Goal: Task Accomplishment & Management: Complete application form

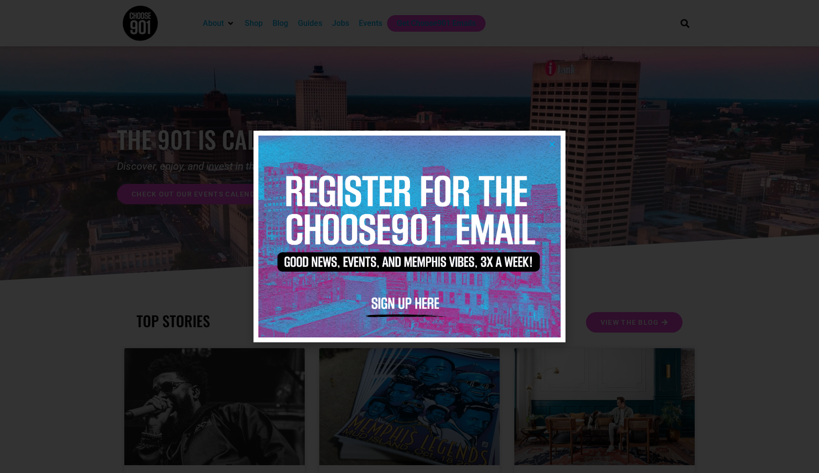
click at [550, 144] on icon "Close" at bounding box center [552, 143] width 7 height 7
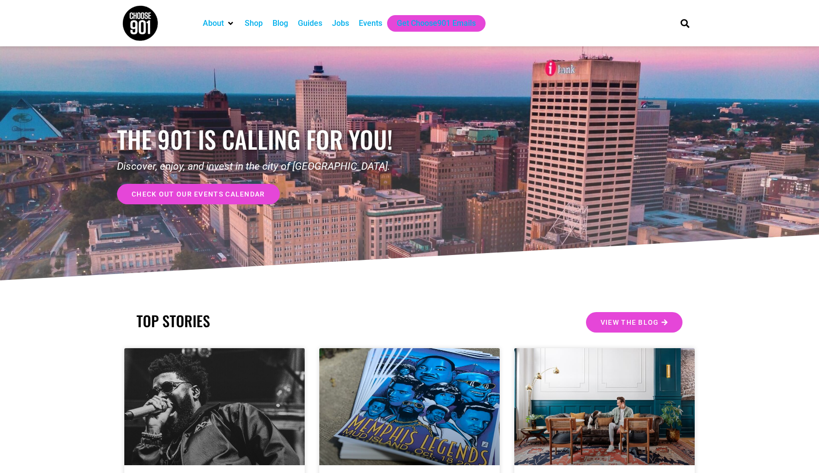
click at [346, 22] on div "Jobs" at bounding box center [340, 24] width 17 height 12
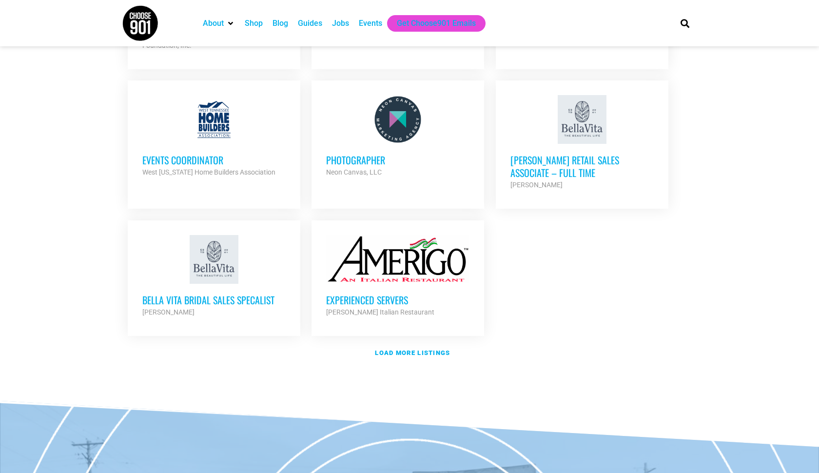
scroll to position [1097, 0]
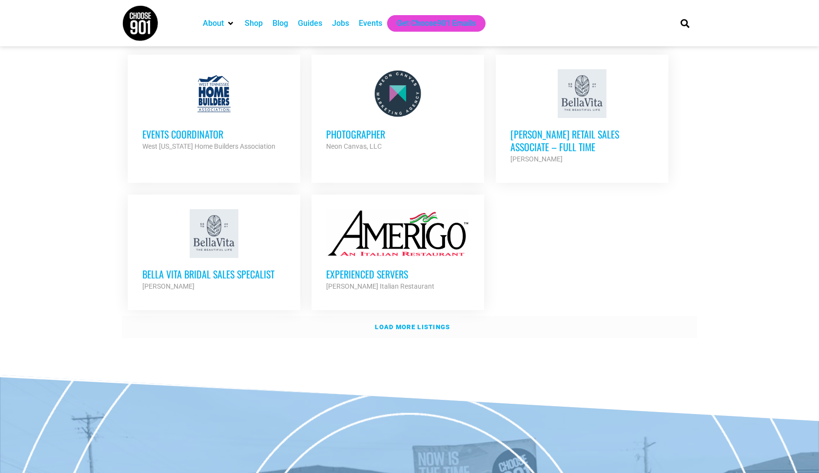
click at [409, 316] on link "Load more listings" at bounding box center [409, 327] width 575 height 22
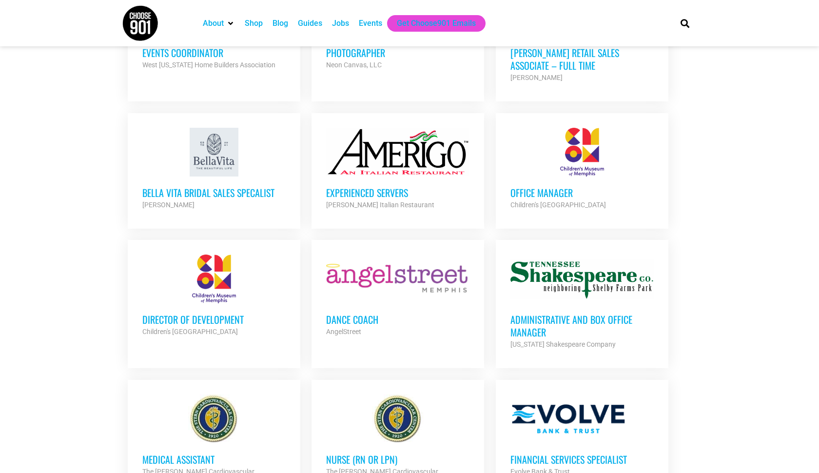
scroll to position [1185, 0]
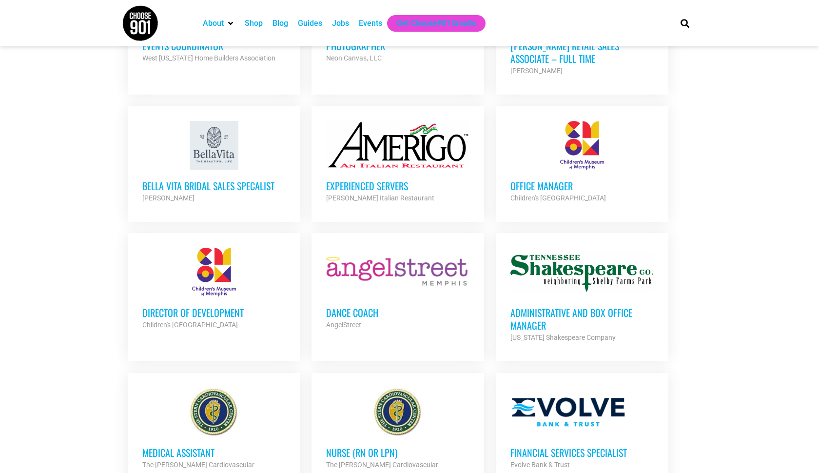
click at [408, 319] on div "AngelStreet" at bounding box center [397, 325] width 143 height 12
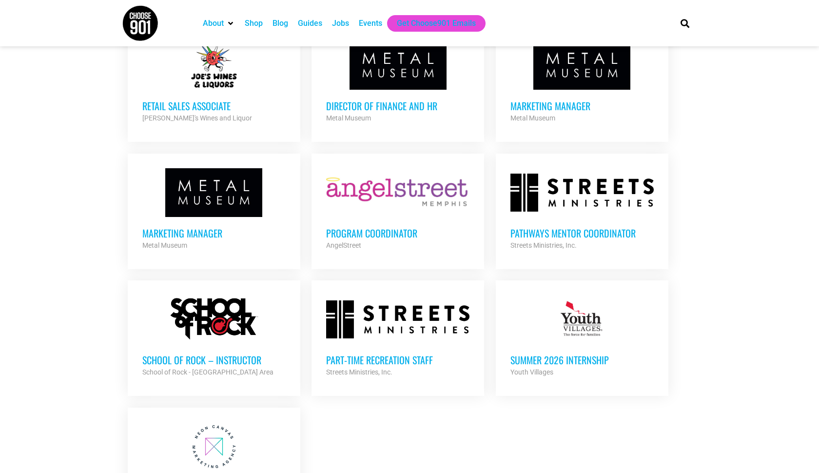
scroll to position [1823, 0]
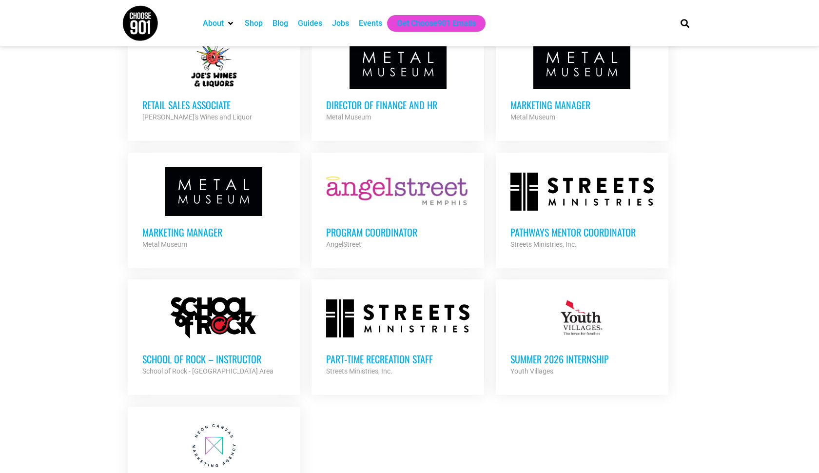
click at [395, 294] on div at bounding box center [397, 318] width 143 height 49
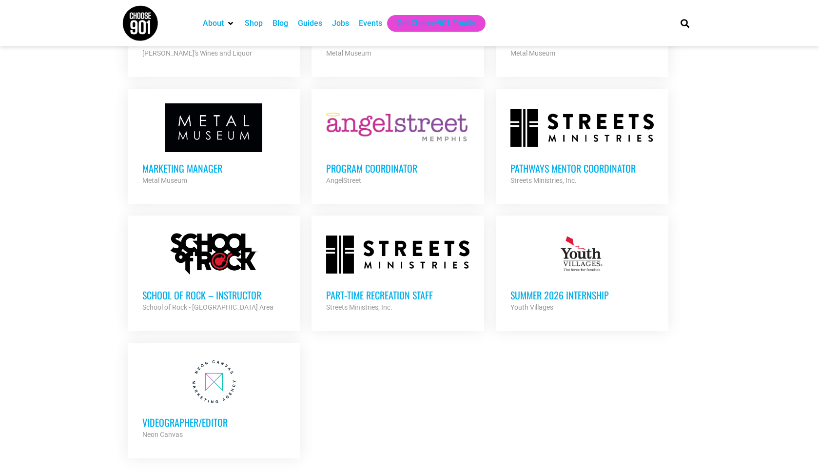
scroll to position [1888, 0]
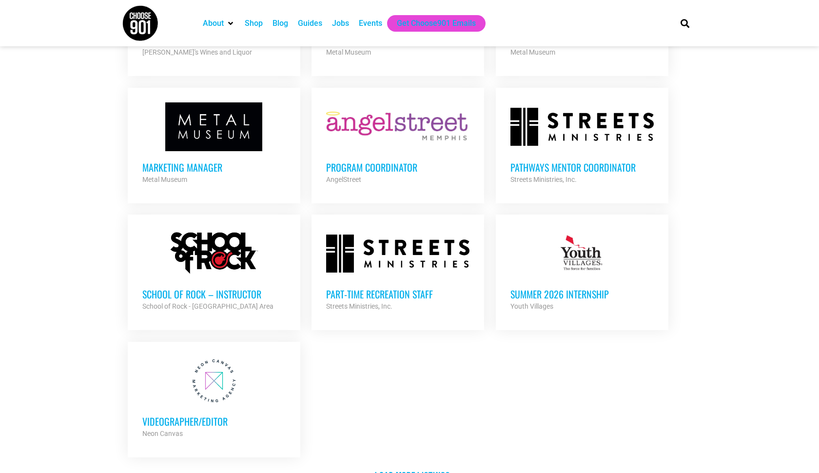
click at [227, 415] on h3 "Videographer/Editor" at bounding box center [213, 421] width 143 height 13
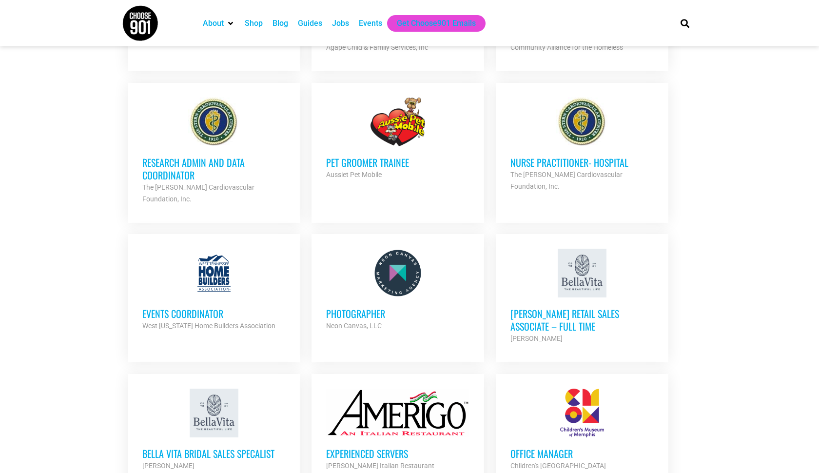
scroll to position [915, 0]
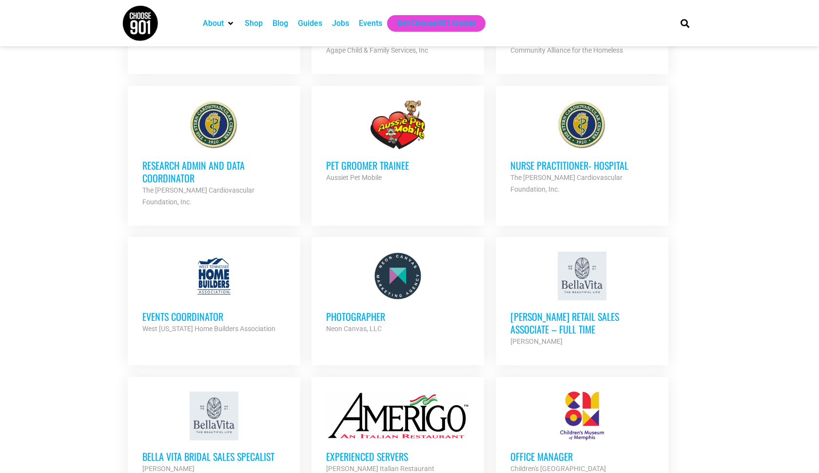
click at [383, 279] on div at bounding box center [397, 276] width 143 height 49
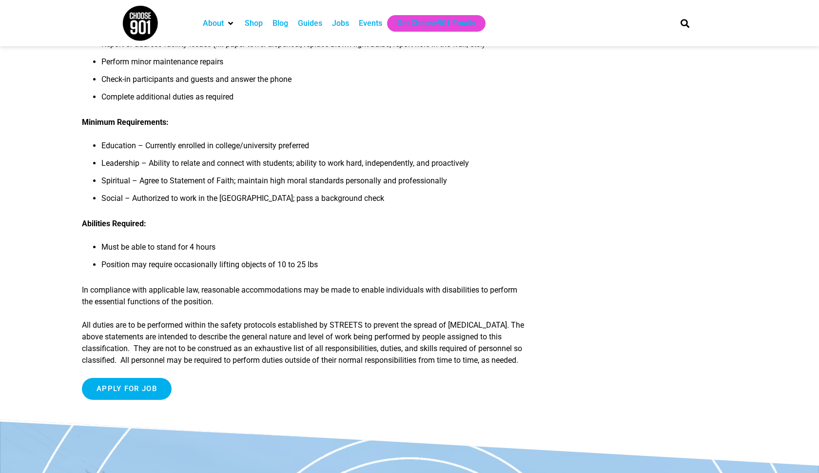
scroll to position [561, 0]
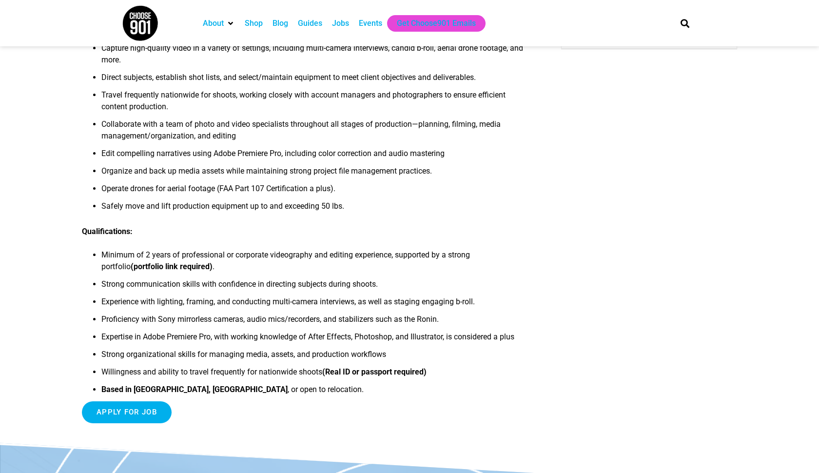
scroll to position [360, 0]
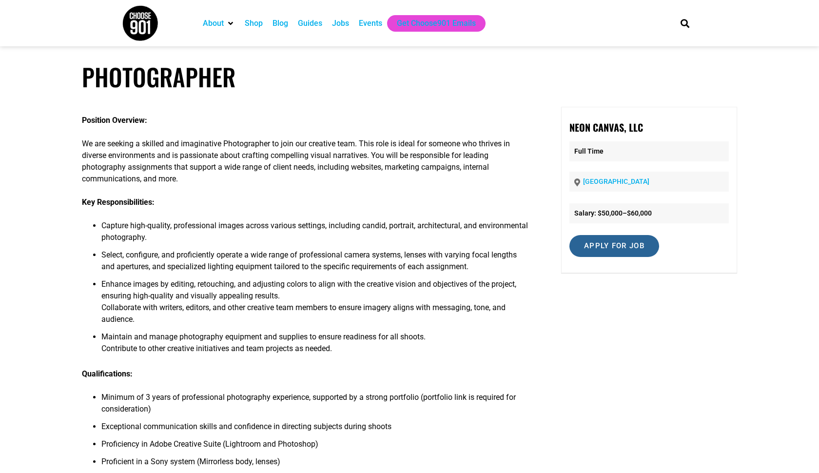
click at [608, 237] on input "Apply for job" at bounding box center [614, 246] width 90 height 22
